Goal: Task Accomplishment & Management: Complete application form

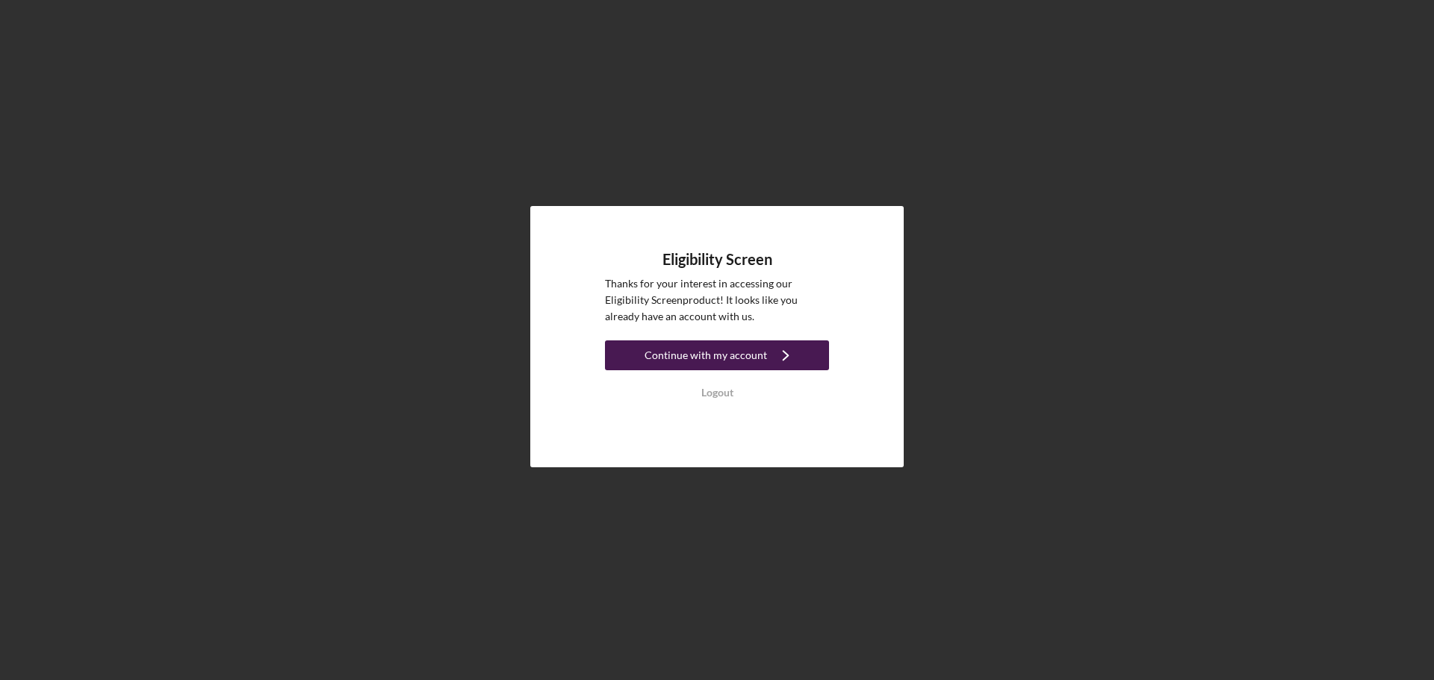
click at [713, 359] on div "Continue with my account" at bounding box center [705, 355] width 122 height 30
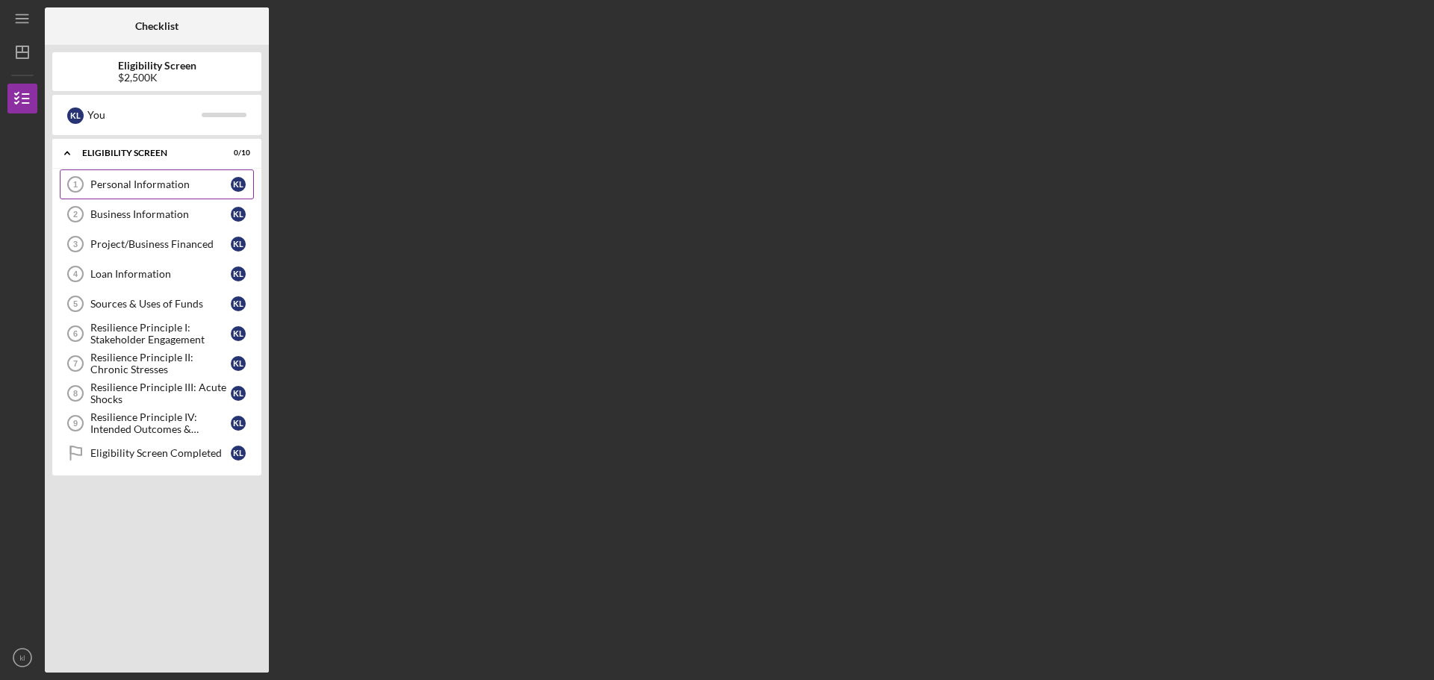
click at [155, 182] on div "Personal Information" at bounding box center [160, 184] width 140 height 12
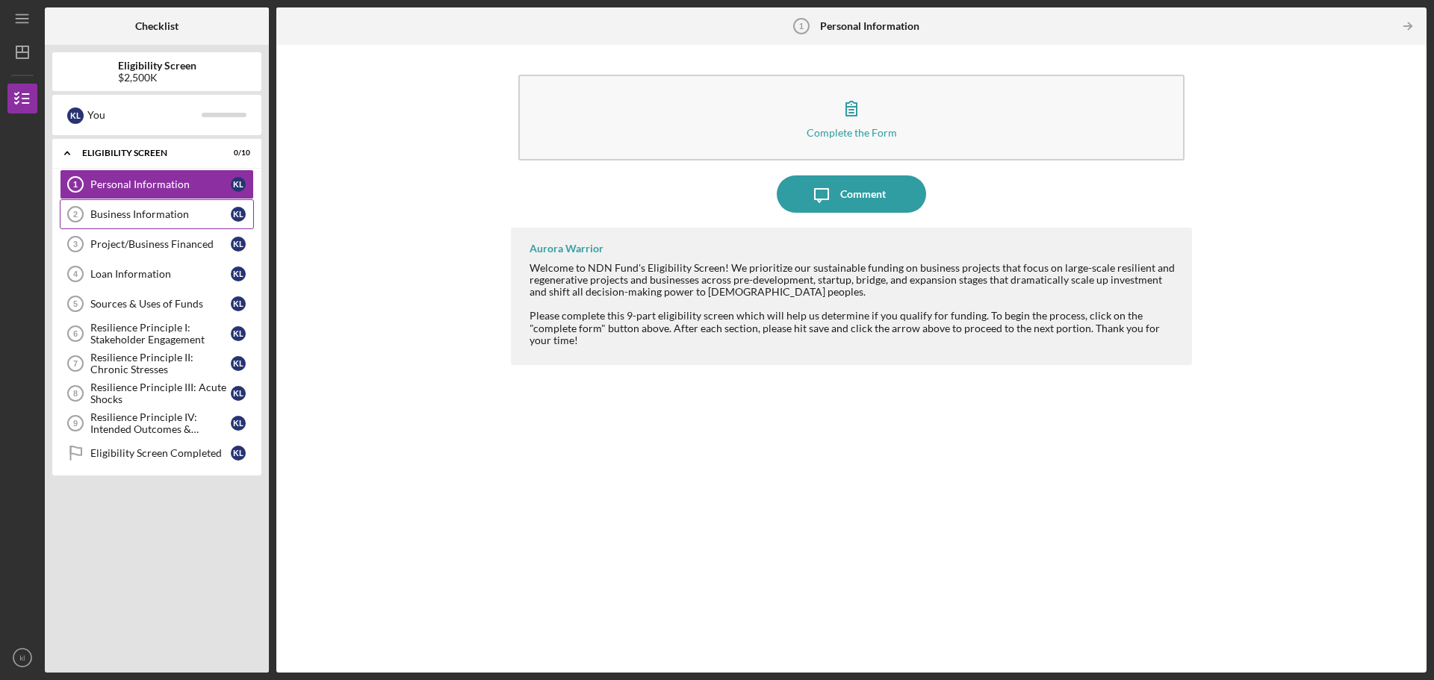
click at [156, 215] on div "Business Information" at bounding box center [160, 214] width 140 height 12
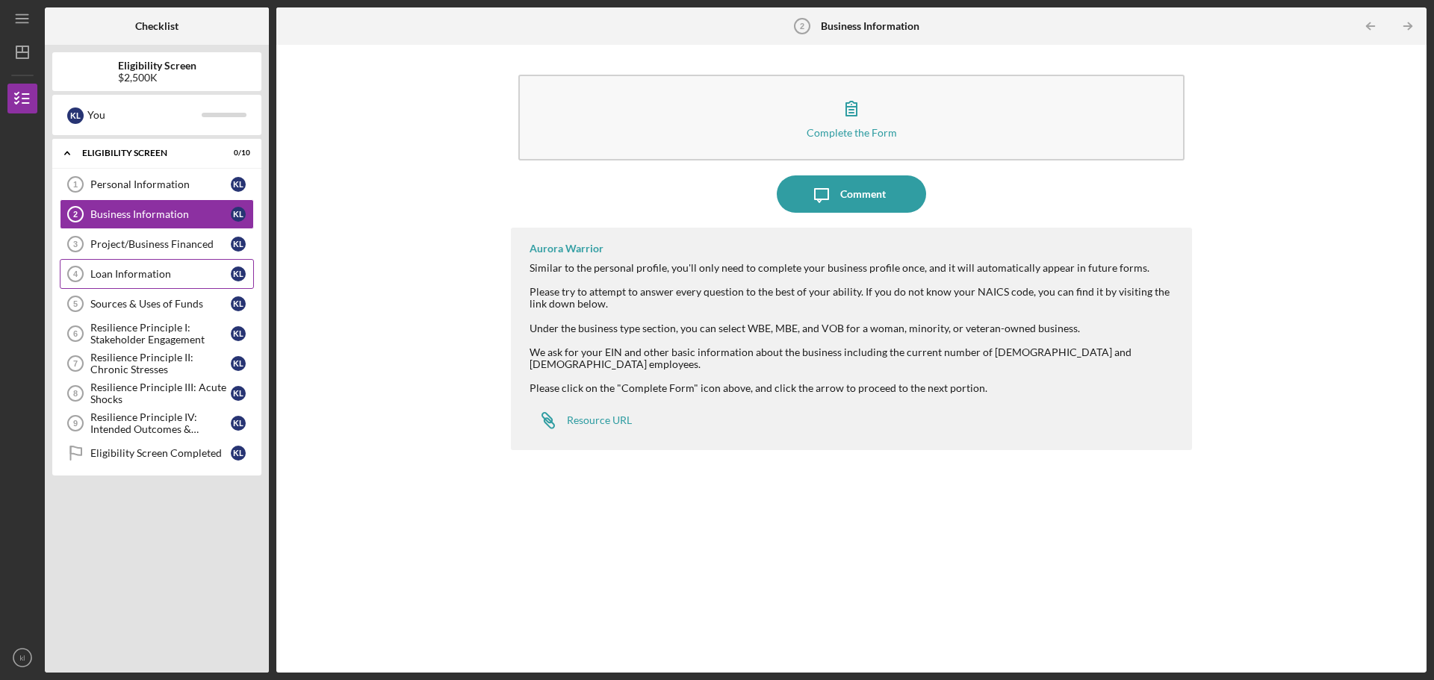
click at [133, 275] on div "Loan Information" at bounding box center [160, 274] width 140 height 12
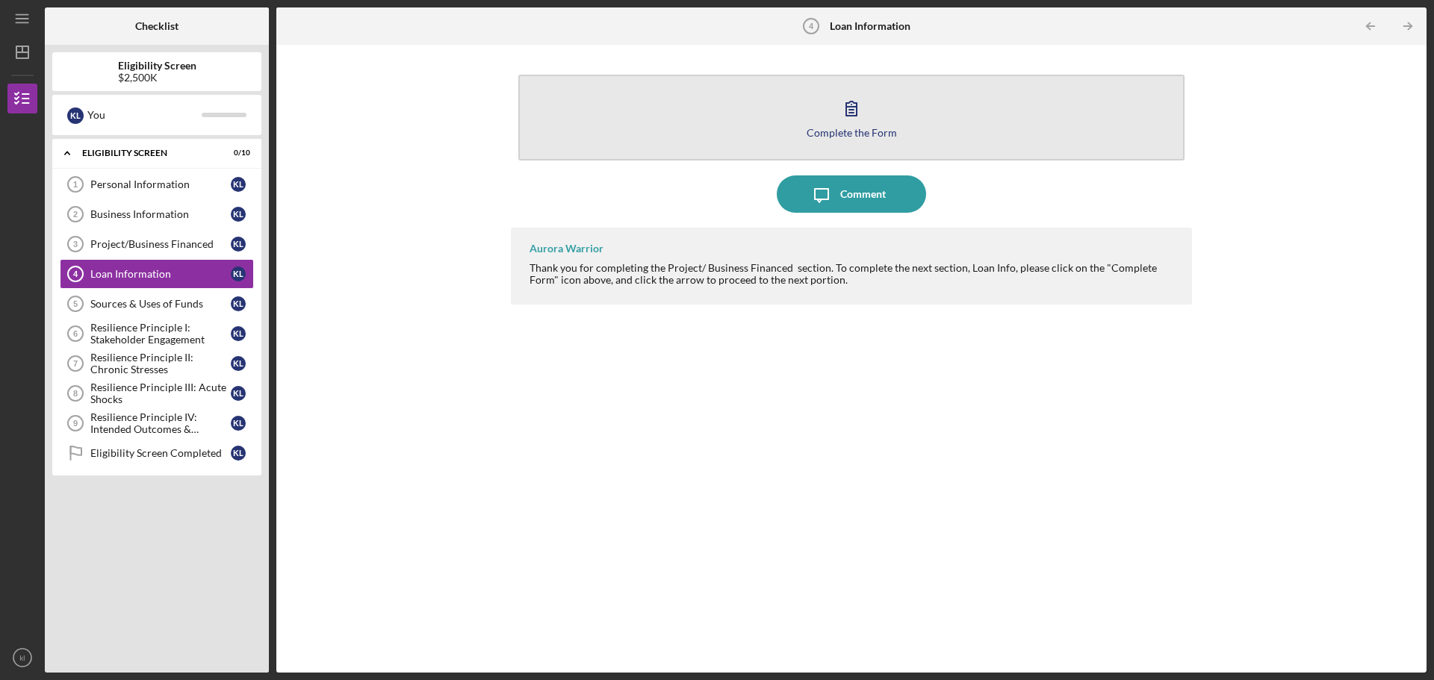
click at [848, 113] on icon "button" at bounding box center [851, 108] width 37 height 37
